Goal: Task Accomplishment & Management: Use online tool/utility

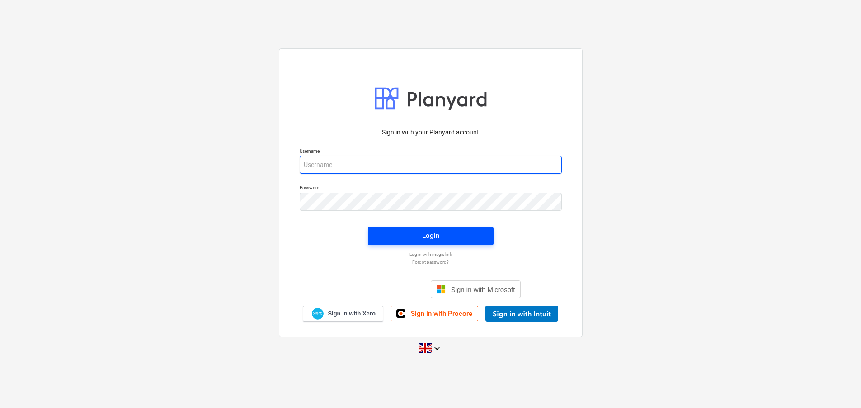
type input "[EMAIL_ADDRESS][DOMAIN_NAME]"
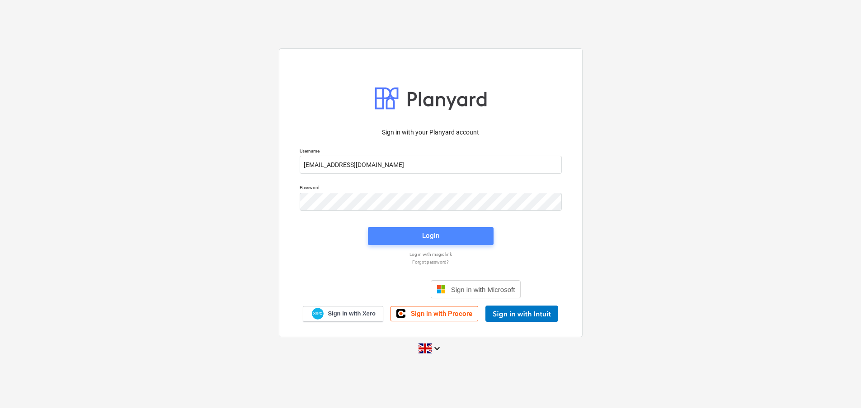
click at [450, 232] on span "Login" at bounding box center [431, 236] width 104 height 12
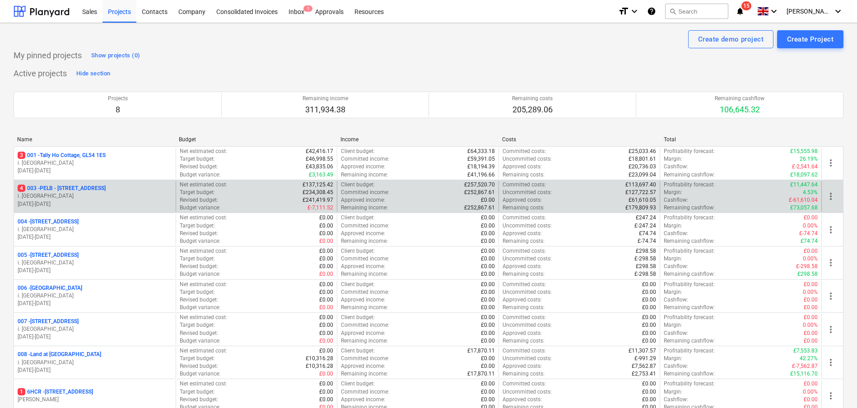
click at [114, 182] on div "4 003 - PELB - [GEOGRAPHIC_DATA], [GEOGRAPHIC_DATA], GL2 7NE i. montvydaite [DA…" at bounding box center [95, 196] width 162 height 31
click at [106, 186] on p "4 003 - PELB - [GEOGRAPHIC_DATA], [GEOGRAPHIC_DATA], GL2 7NE" at bounding box center [62, 189] width 88 height 8
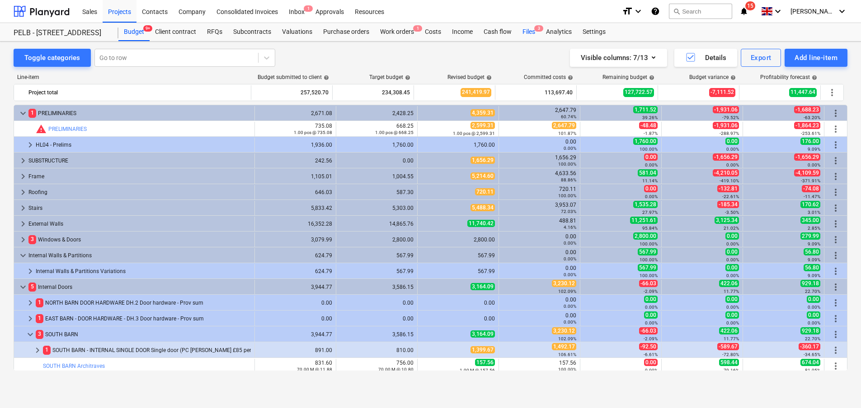
scroll to position [164, 0]
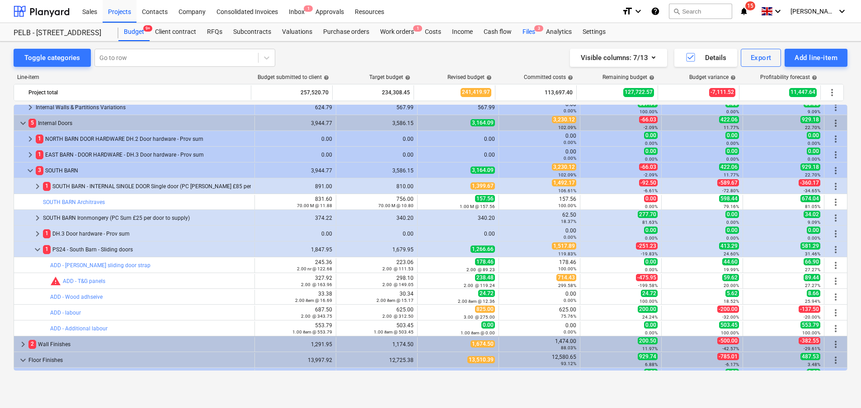
click at [527, 27] on div "Files 3" at bounding box center [528, 32] width 23 height 18
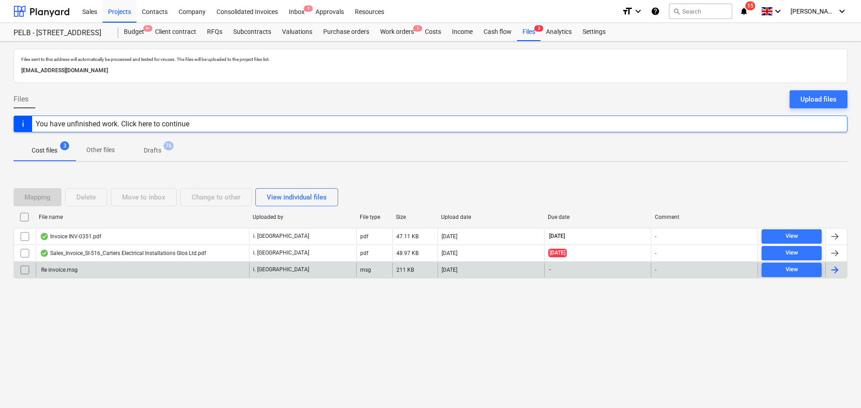
click at [199, 271] on div "Re invoice.msg" at bounding box center [142, 270] width 213 height 14
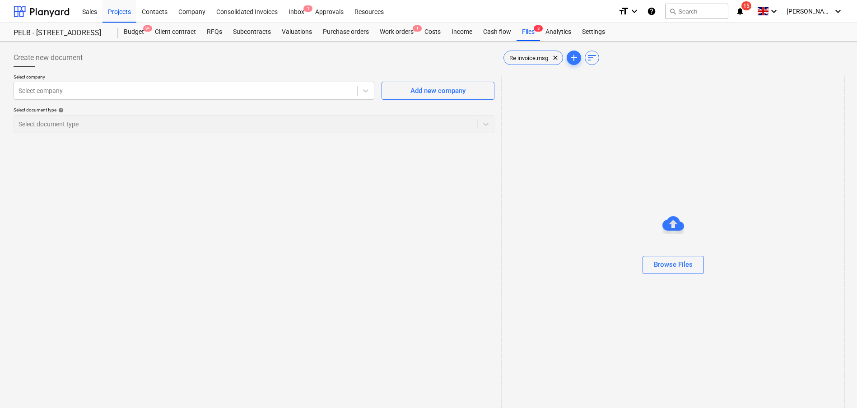
click at [526, 49] on div "Re invoice.msg clear add sort" at bounding box center [673, 58] width 342 height 18
click at [527, 55] on span "Re invoice.msg" at bounding box center [529, 58] width 50 height 7
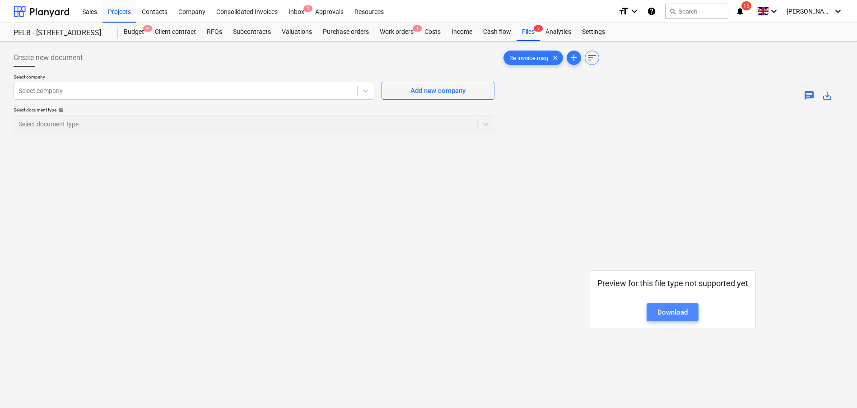
click at [655, 316] on link "Download" at bounding box center [673, 313] width 52 height 18
click at [403, 246] on div "Create new document Select company Select company Add new company Select docume…" at bounding box center [254, 270] width 488 height 450
click at [525, 28] on div "Files 3" at bounding box center [528, 32] width 23 height 18
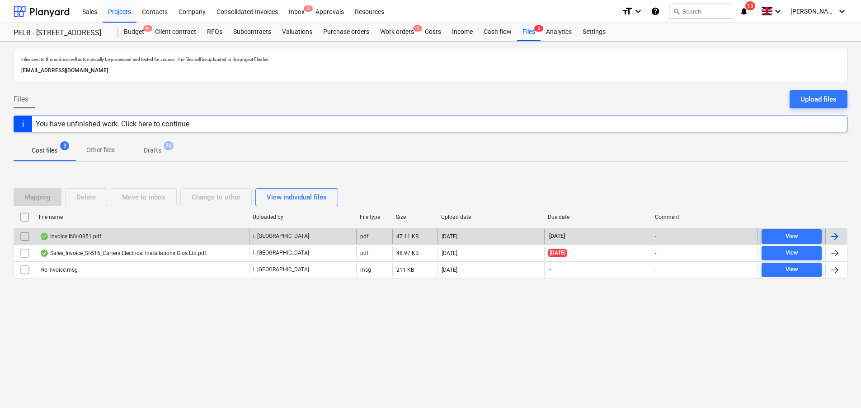
click at [172, 240] on div "Invoice INV-0351.pdf" at bounding box center [142, 237] width 213 height 14
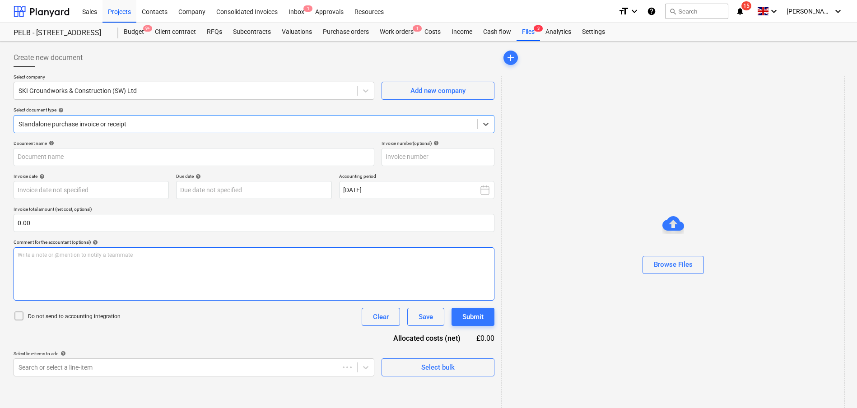
type input "INV-0351"
type input "[DATE]"
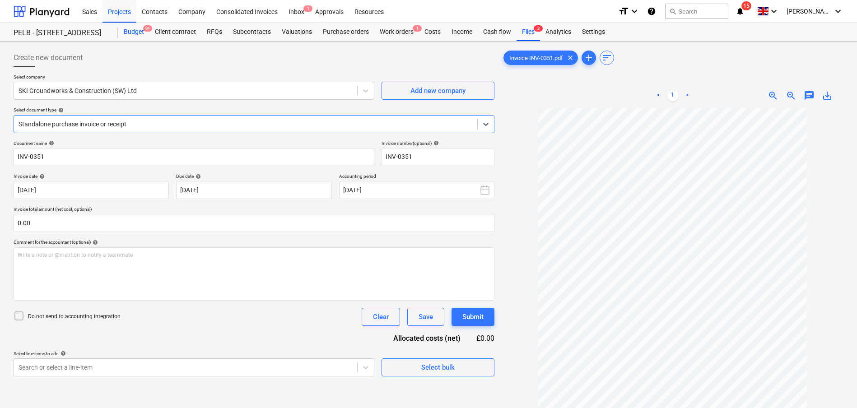
click at [134, 34] on div "Budget 9+" at bounding box center [133, 32] width 31 height 18
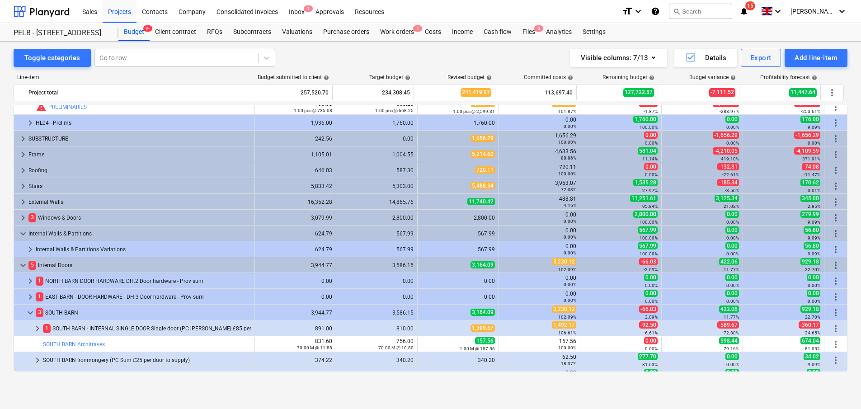
scroll to position [23, 0]
